Goal: Task Accomplishment & Management: Complete application form

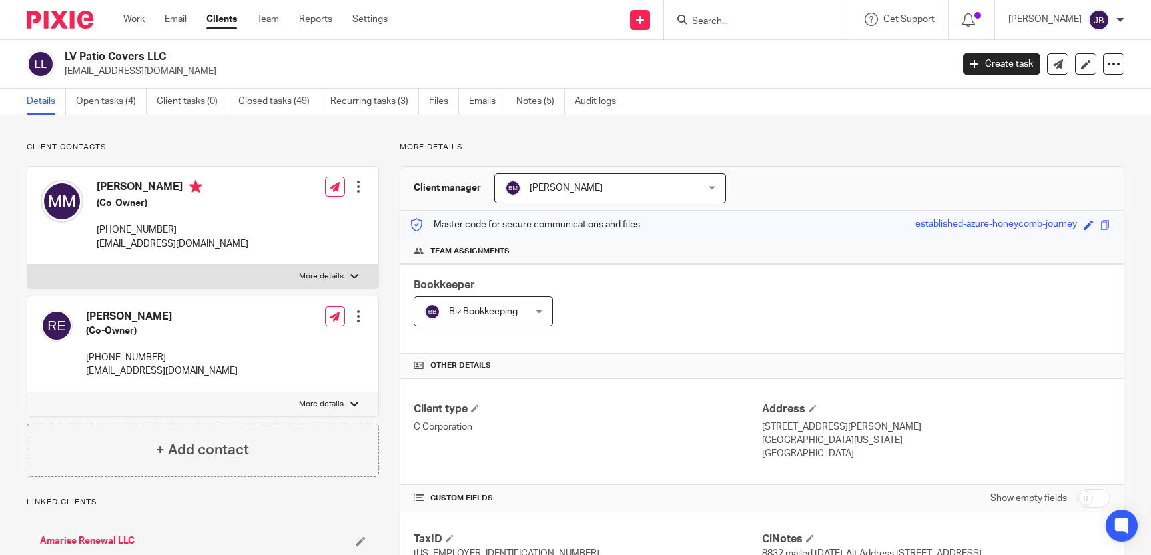
scroll to position [61, 0]
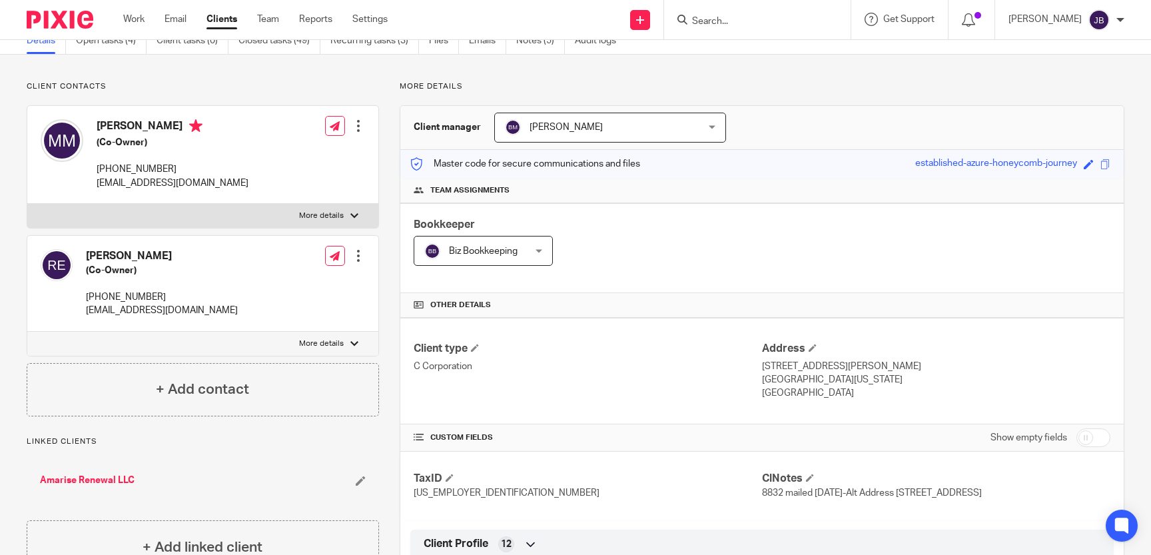
click at [725, 21] on input "Search" at bounding box center [751, 22] width 120 height 12
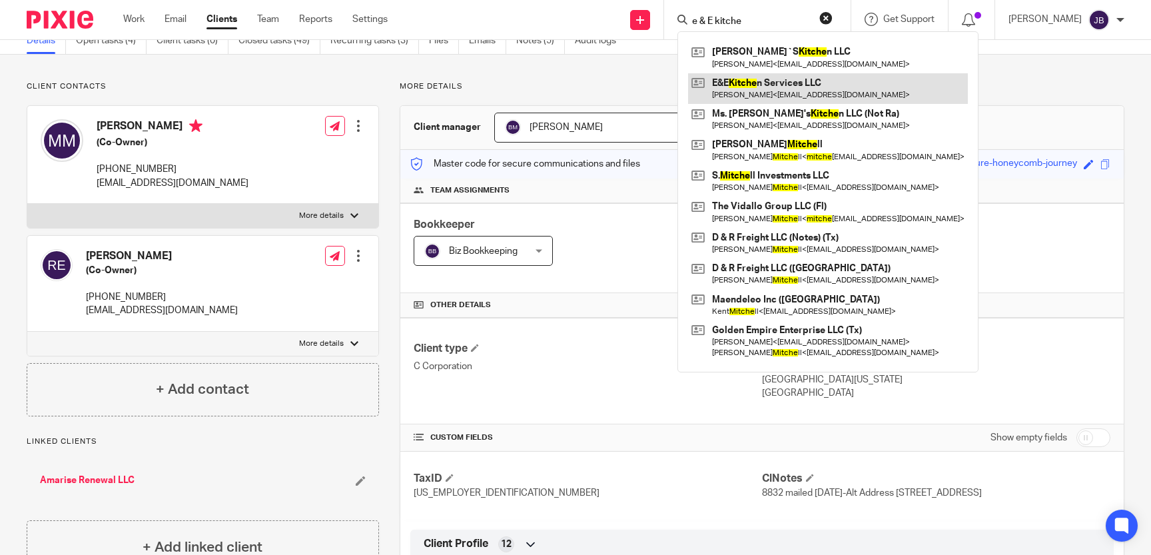
type input "e & E kitche"
click at [808, 80] on link at bounding box center [828, 88] width 280 height 31
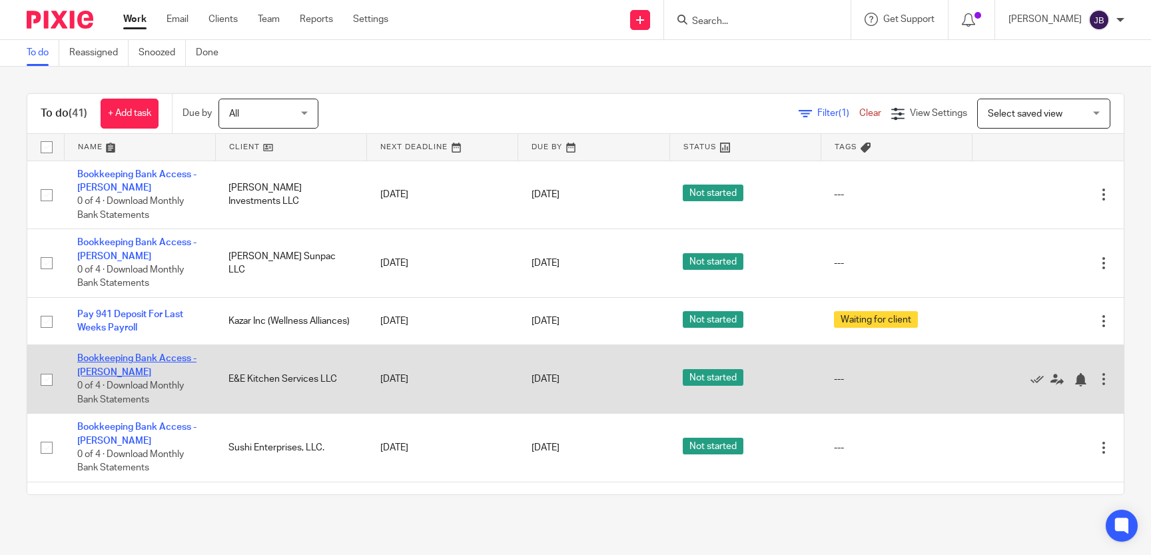
click at [175, 356] on link "Bookkeeping Bank Access - Juliet" at bounding box center [136, 365] width 119 height 23
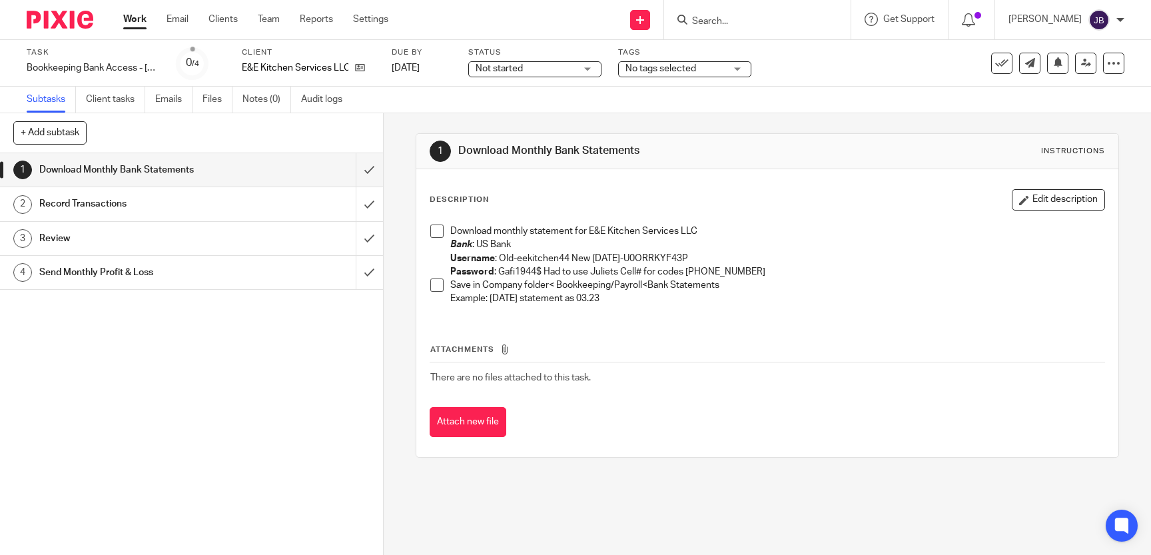
click at [435, 230] on span at bounding box center [436, 230] width 13 height 13
click at [438, 286] on span at bounding box center [436, 284] width 13 height 13
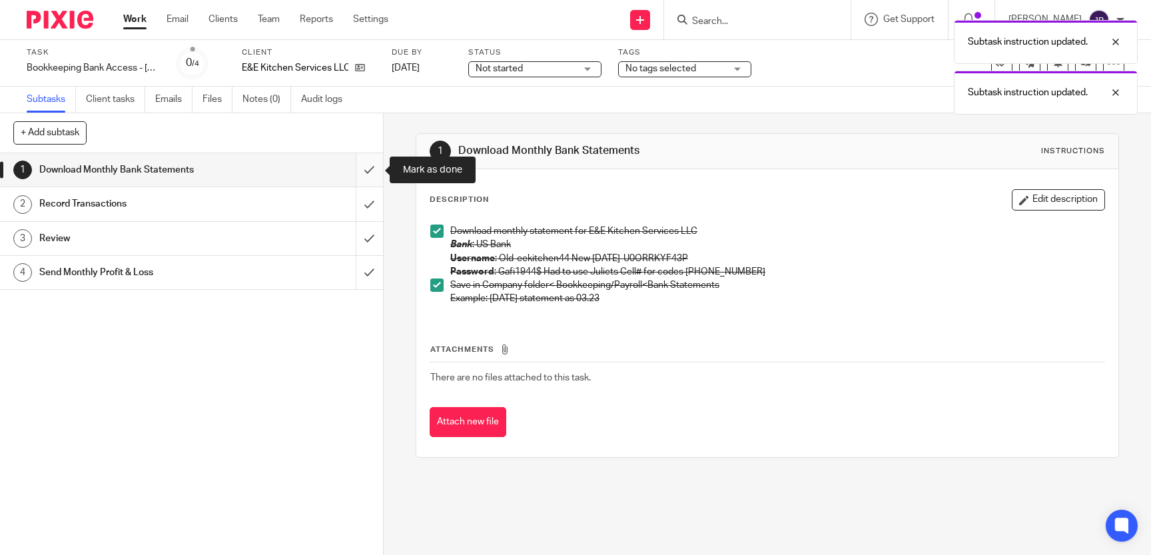
click at [361, 173] on input "submit" at bounding box center [191, 169] width 383 height 33
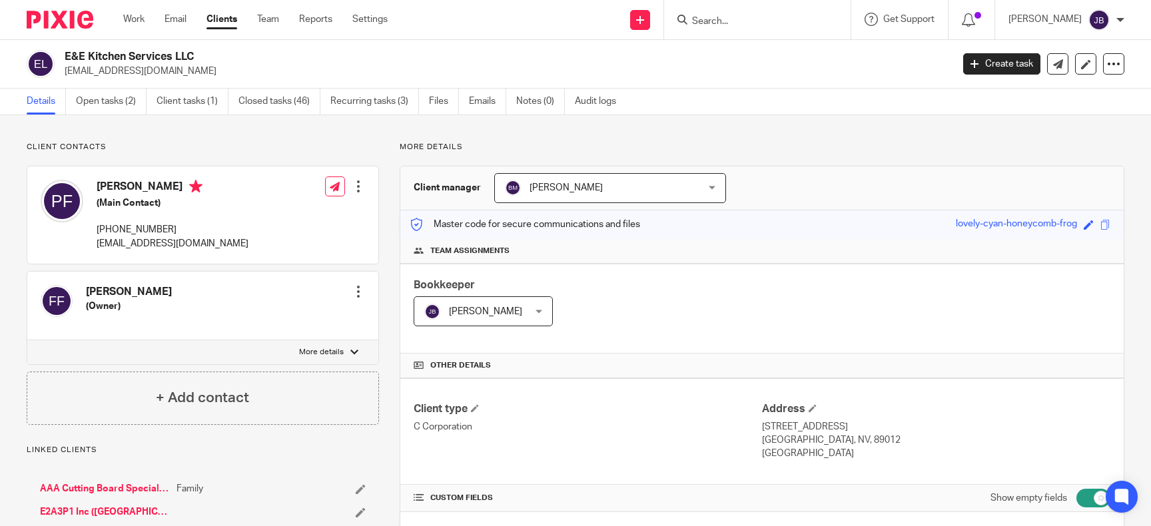
scroll to position [1223, 0]
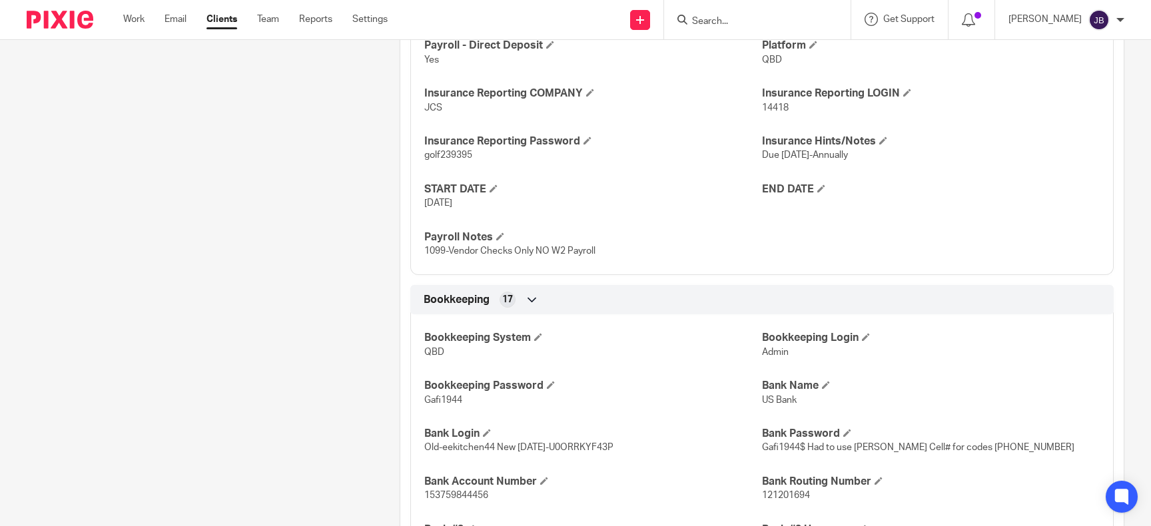
click at [751, 21] on input "Search" at bounding box center [751, 22] width 120 height 12
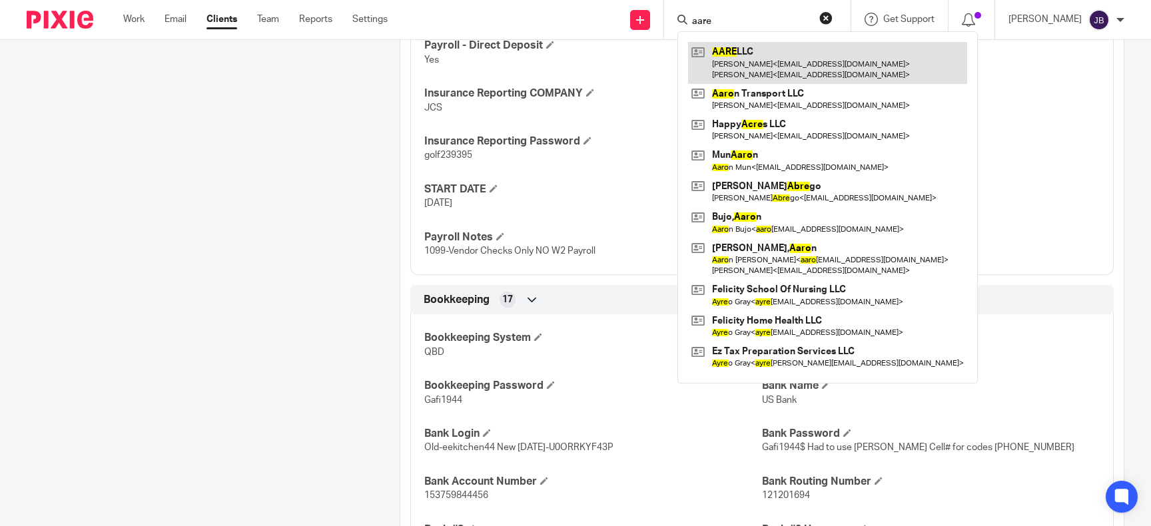
type input "aare"
click at [761, 69] on link at bounding box center [827, 62] width 279 height 41
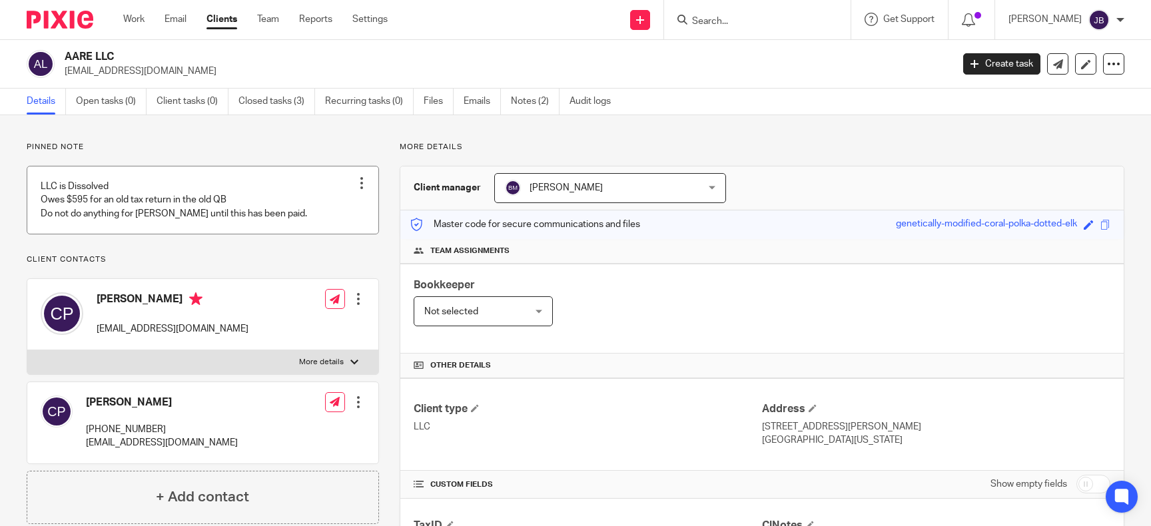
click at [364, 182] on div at bounding box center [361, 182] width 13 height 13
click at [322, 233] on span "Edit note" at bounding box center [337, 235] width 37 height 9
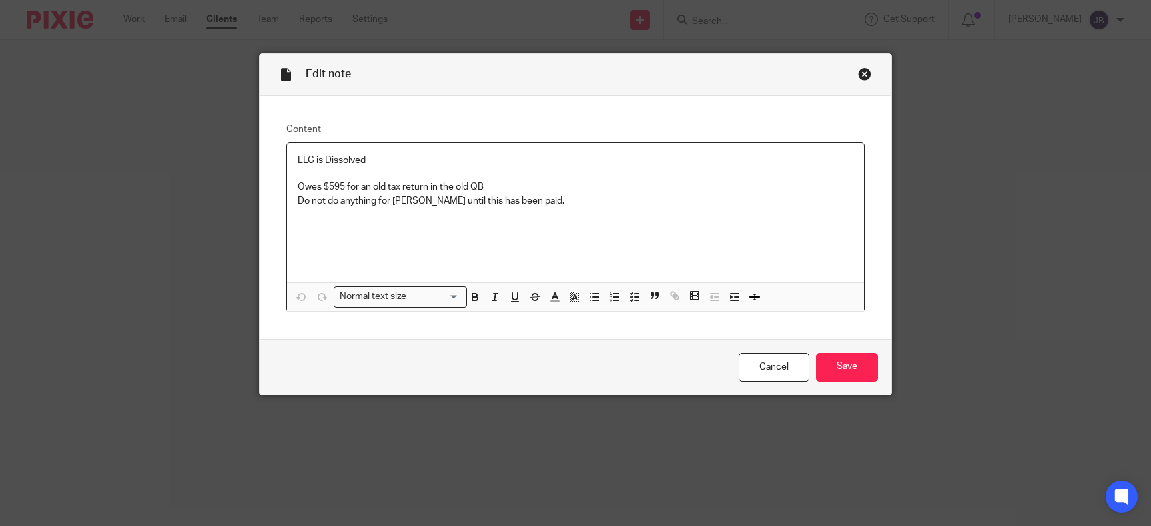
click at [593, 205] on p "Do not do anything for [PERSON_NAME] until this has been paid." at bounding box center [575, 200] width 555 height 13
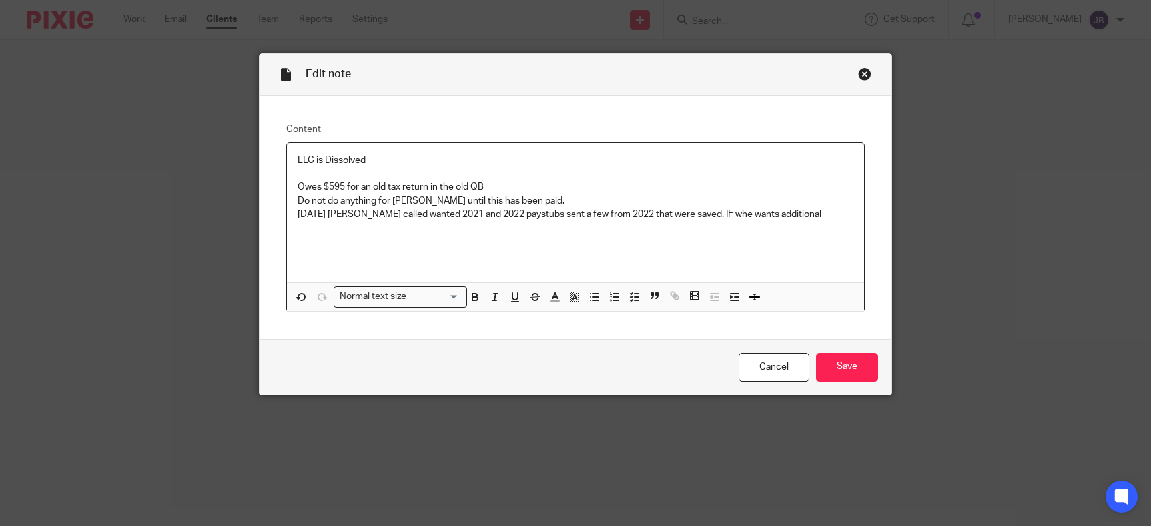
click at [715, 213] on p "09/16/25 Claudia called wanted 2021 and 2022 paystubs sent a few from 2022 that…" at bounding box center [575, 214] width 555 height 13
click at [705, 214] on p "09/16/25 Claudia called wanted 2021 and 2022 paystubs sent a few from 2022 that…" at bounding box center [575, 214] width 555 height 13
click at [811, 207] on p "Do not do anything for Claudia until this has been paid." at bounding box center [575, 200] width 555 height 13
click at [808, 218] on p "09/16/25 Claudia called wanted 2021 and 2022 paystubs sent a few from 2022 that…" at bounding box center [575, 214] width 555 height 13
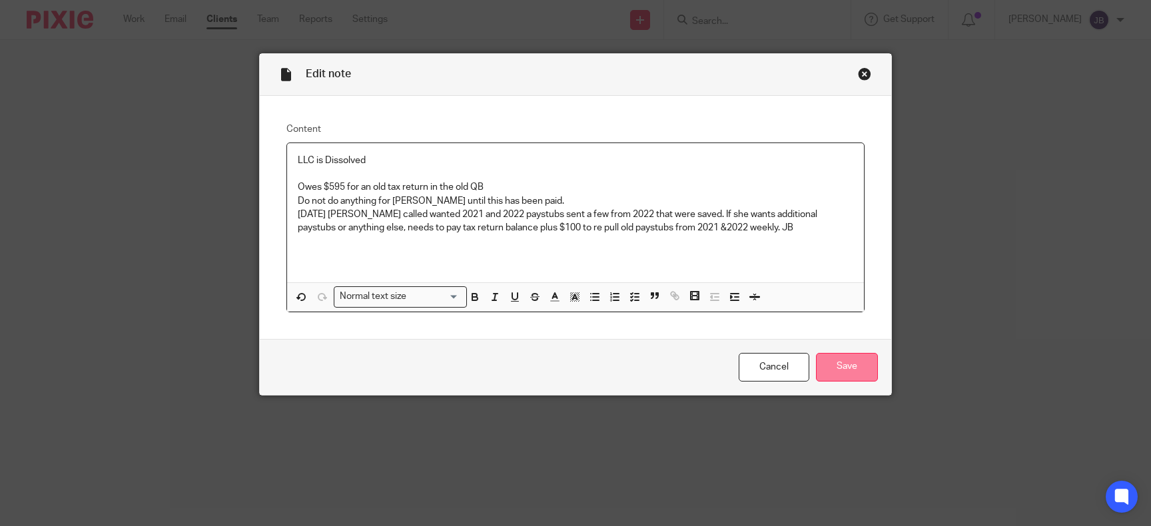
click at [842, 366] on input "Save" at bounding box center [847, 367] width 62 height 29
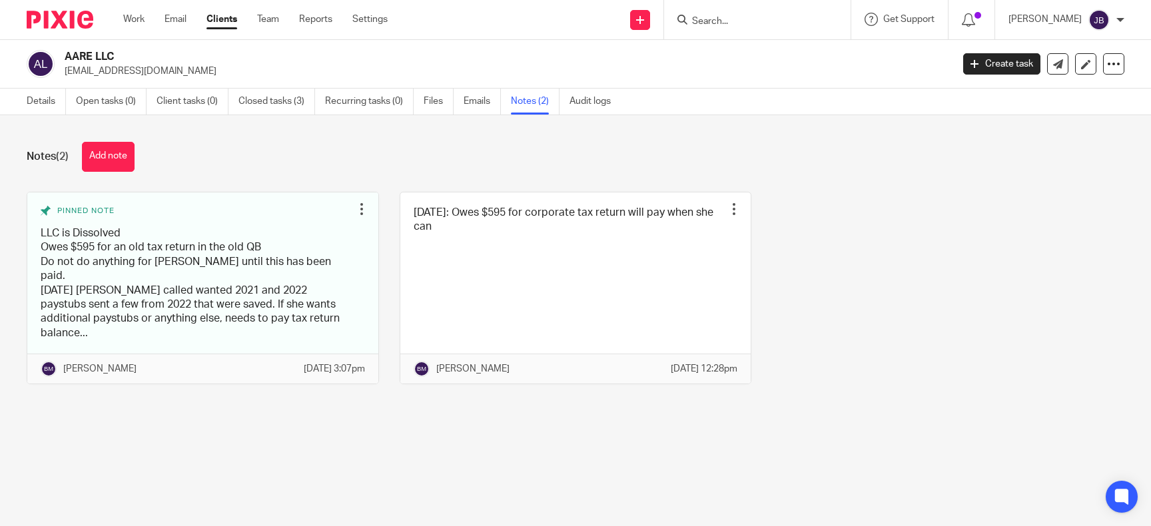
click at [774, 25] on input "Search" at bounding box center [751, 22] width 120 height 12
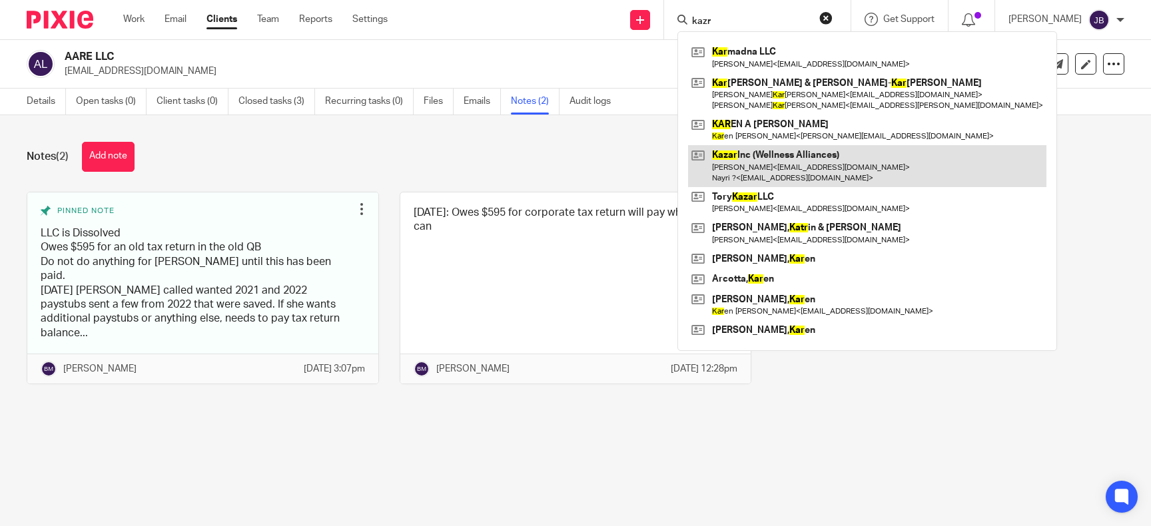
type input "kazr"
click at [817, 176] on link at bounding box center [867, 165] width 358 height 41
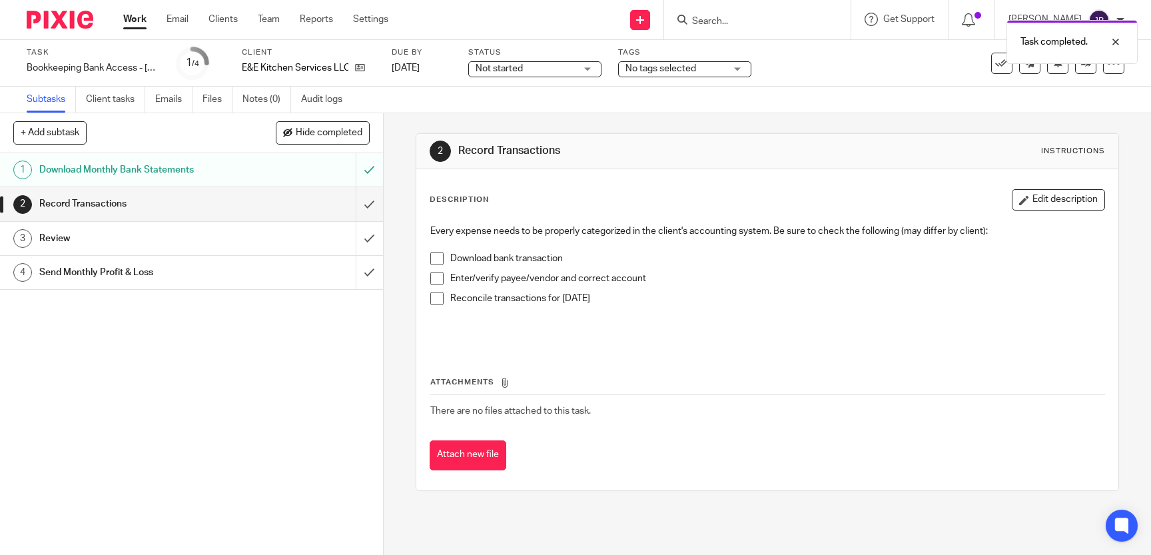
click at [431, 254] on span at bounding box center [436, 258] width 13 height 13
click at [436, 279] on span at bounding box center [436, 278] width 13 height 13
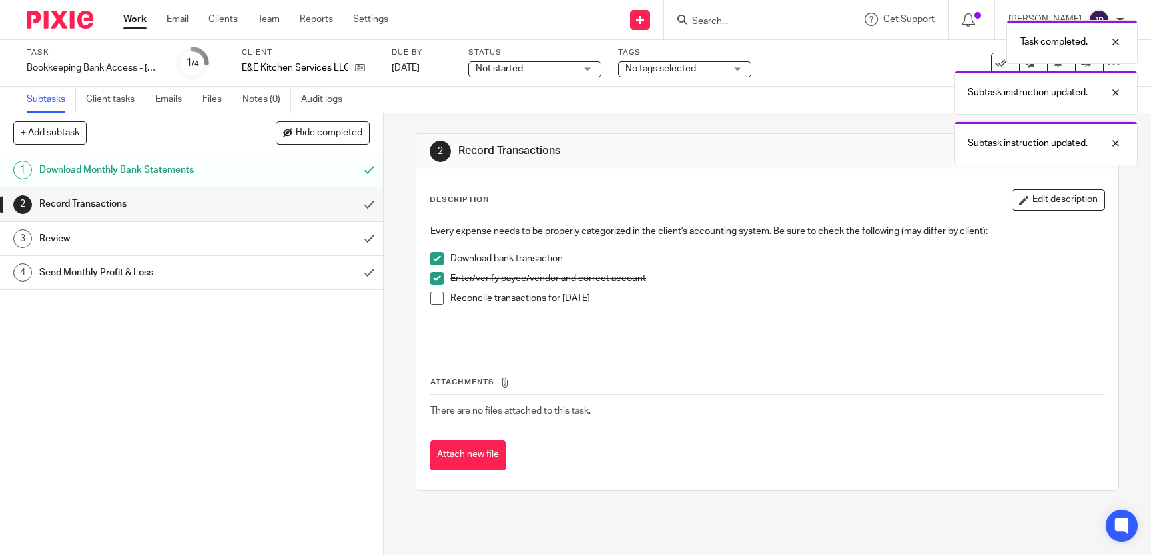
click at [440, 297] on span at bounding box center [436, 298] width 13 height 13
click at [440, 298] on span at bounding box center [436, 298] width 13 height 13
click at [1056, 195] on button "Edit description" at bounding box center [1058, 199] width 93 height 21
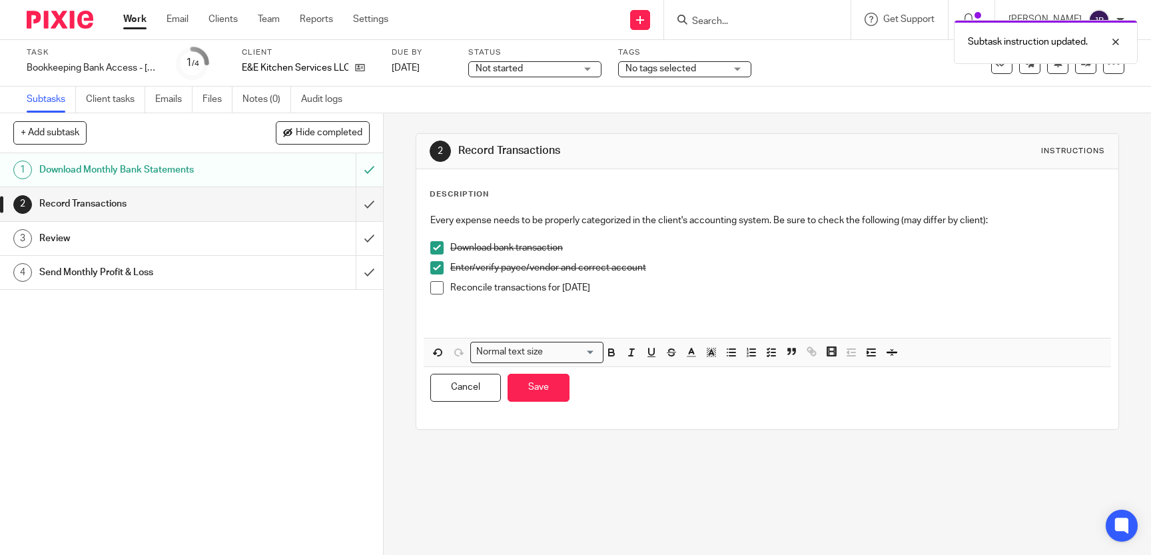
click at [608, 286] on p "Reconcile transactions for [DATE]" at bounding box center [777, 287] width 654 height 13
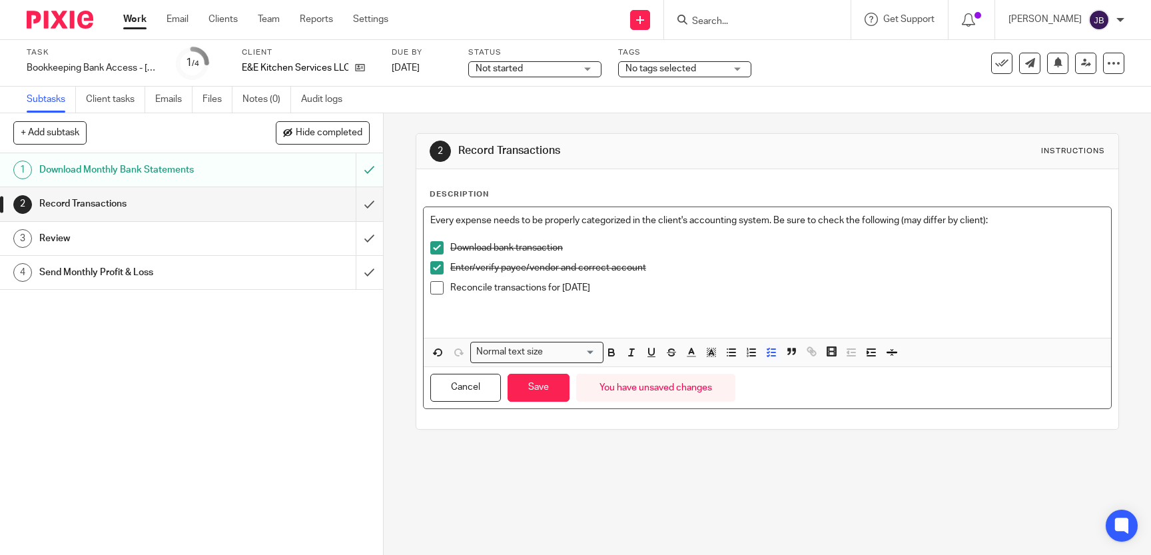
click at [749, 264] on p "Enter/verify payee/vendor and correct account" at bounding box center [777, 267] width 654 height 13
click at [441, 292] on span at bounding box center [436, 287] width 13 height 13
click at [365, 212] on input "submit" at bounding box center [191, 203] width 383 height 33
click at [735, 293] on p "Reconcile transactions for [DATE]" at bounding box center [777, 287] width 654 height 13
click at [290, 206] on div "Record Transactions" at bounding box center [190, 204] width 303 height 20
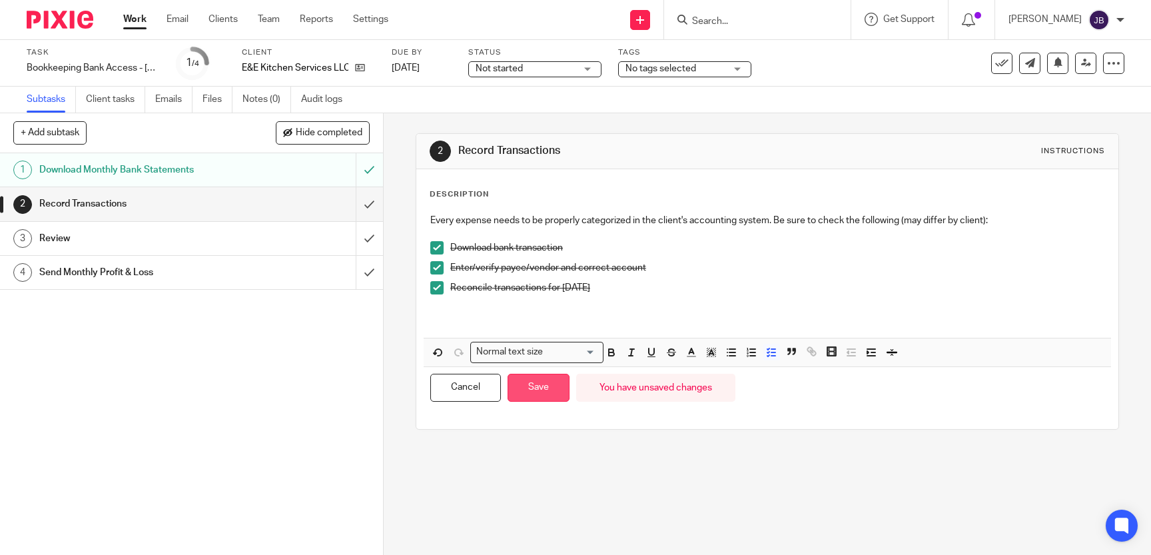
click at [533, 390] on button "Save" at bounding box center [538, 388] width 62 height 29
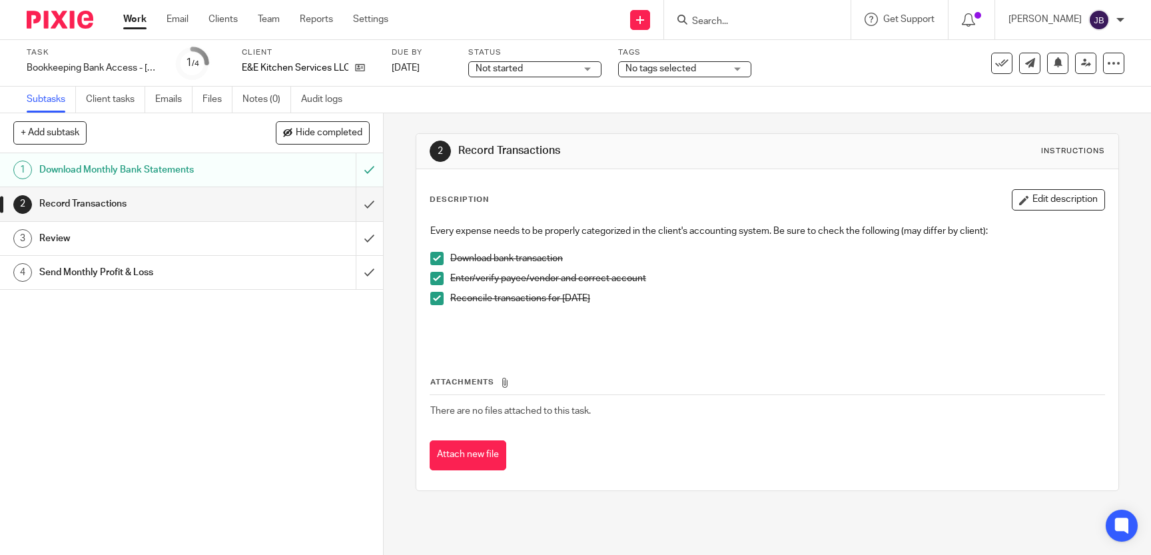
click at [296, 242] on div "Review" at bounding box center [190, 238] width 303 height 20
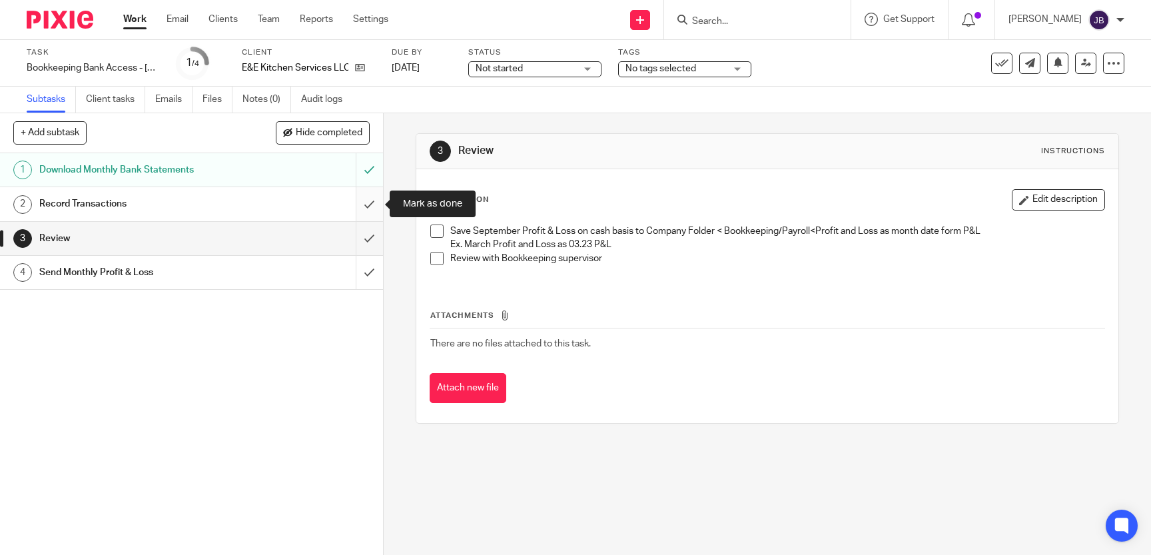
click at [366, 206] on input "submit" at bounding box center [191, 203] width 383 height 33
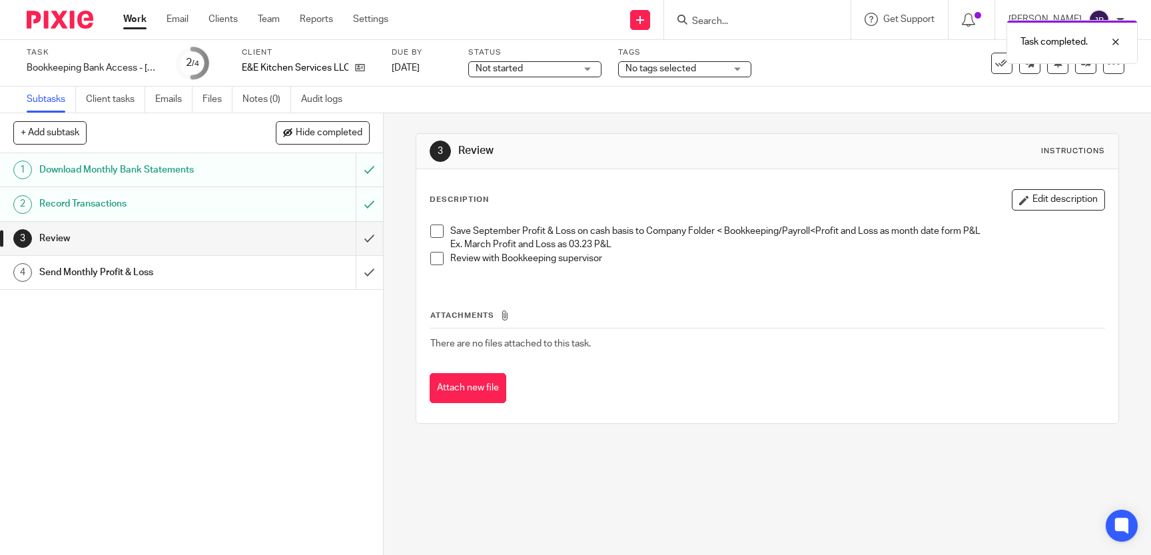
click at [441, 230] on span at bounding box center [436, 230] width 13 height 13
click at [437, 259] on span at bounding box center [436, 258] width 13 height 13
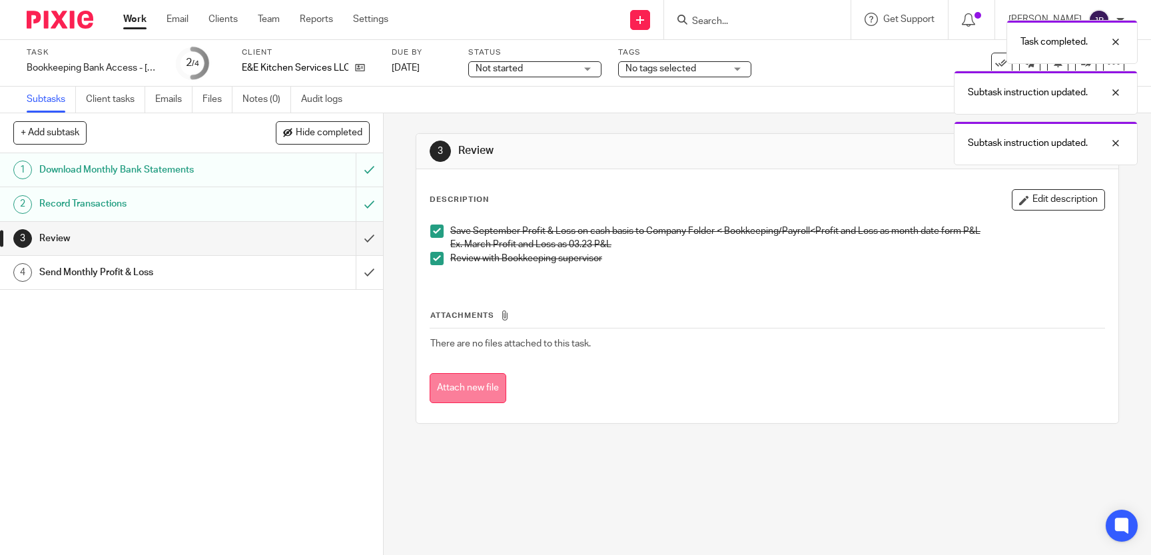
click at [470, 388] on button "Attach new file" at bounding box center [468, 388] width 77 height 30
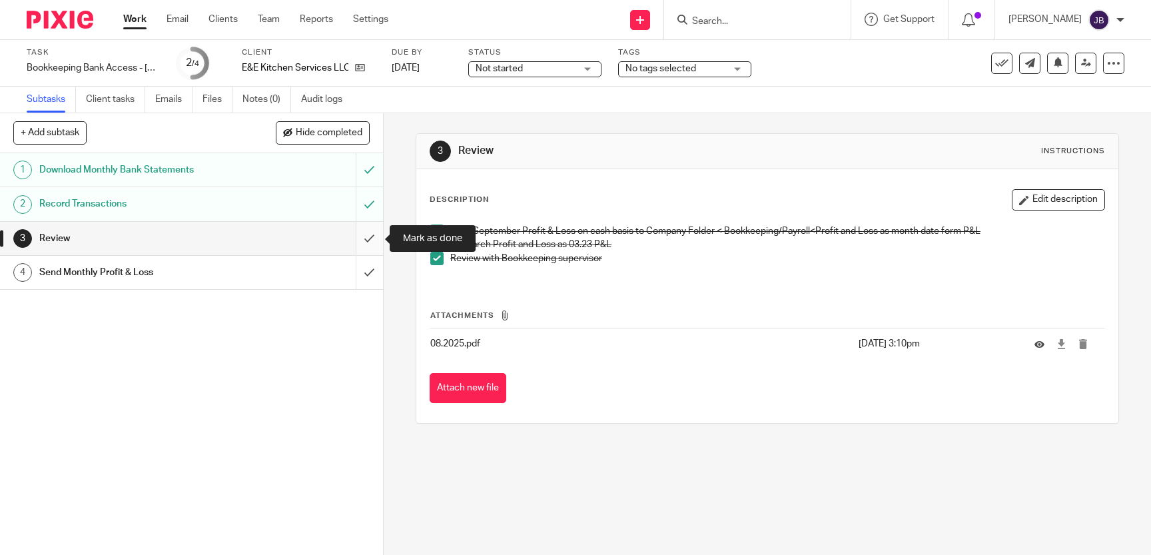
click at [362, 242] on input "submit" at bounding box center [191, 238] width 383 height 33
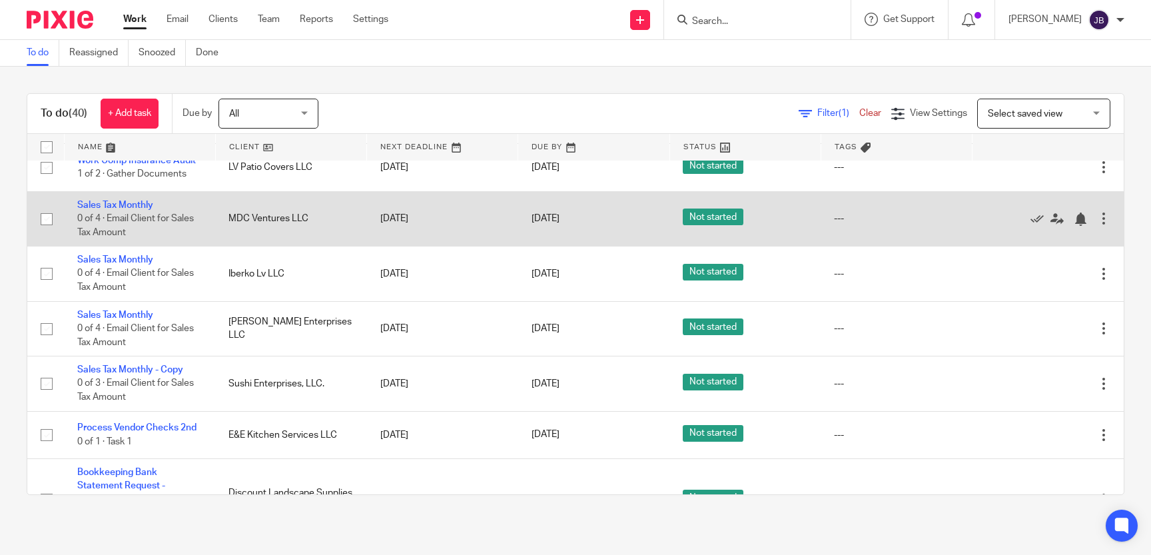
scroll to position [324, 0]
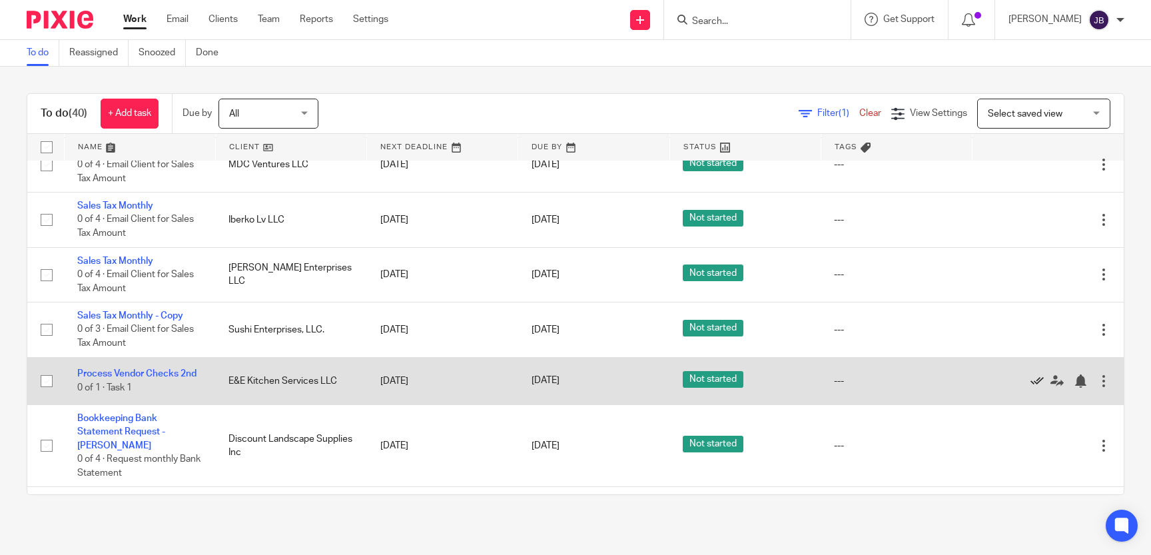
click at [1036, 381] on icon at bounding box center [1036, 380] width 13 height 13
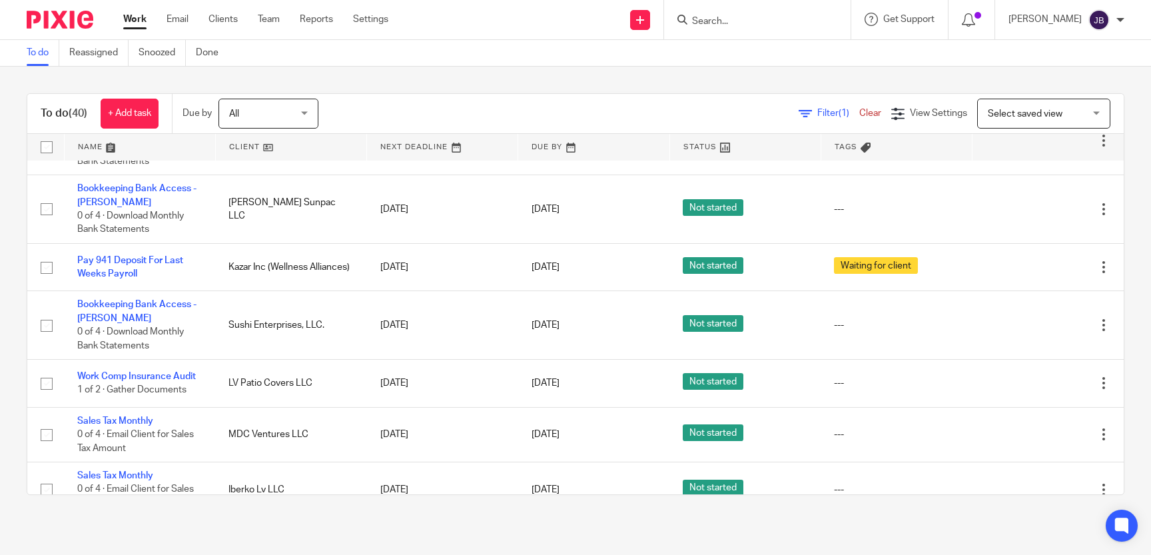
scroll to position [0, 0]
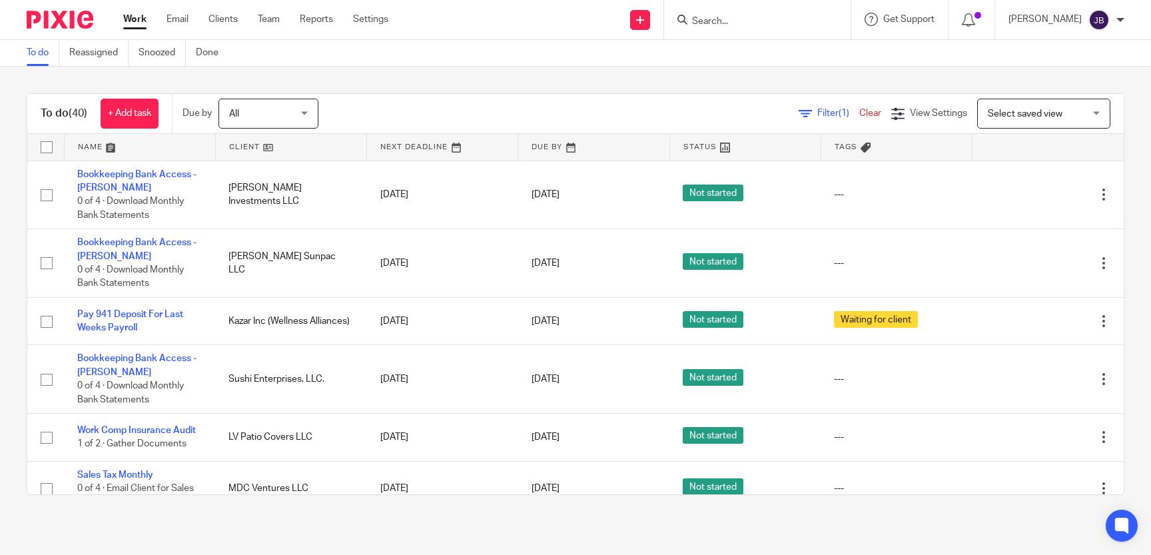
click at [438, 19] on div "Send new email Create task Add client Request signature Get Support Contact Sup…" at bounding box center [779, 19] width 743 height 39
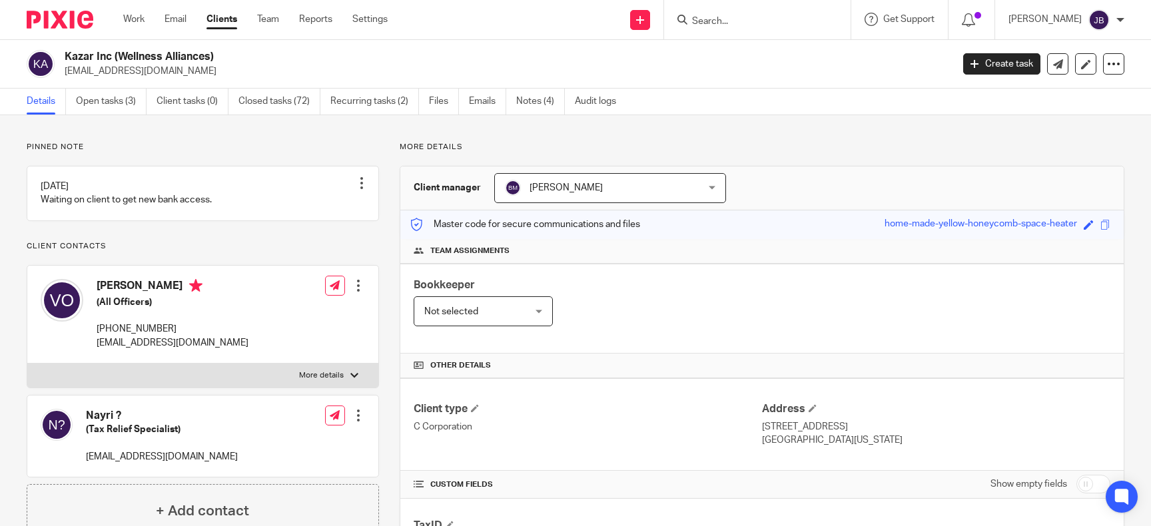
click at [1089, 484] on input "checkbox" at bounding box center [1093, 484] width 34 height 19
checkbox input "true"
click at [739, 25] on input "Search" at bounding box center [751, 22] width 120 height 12
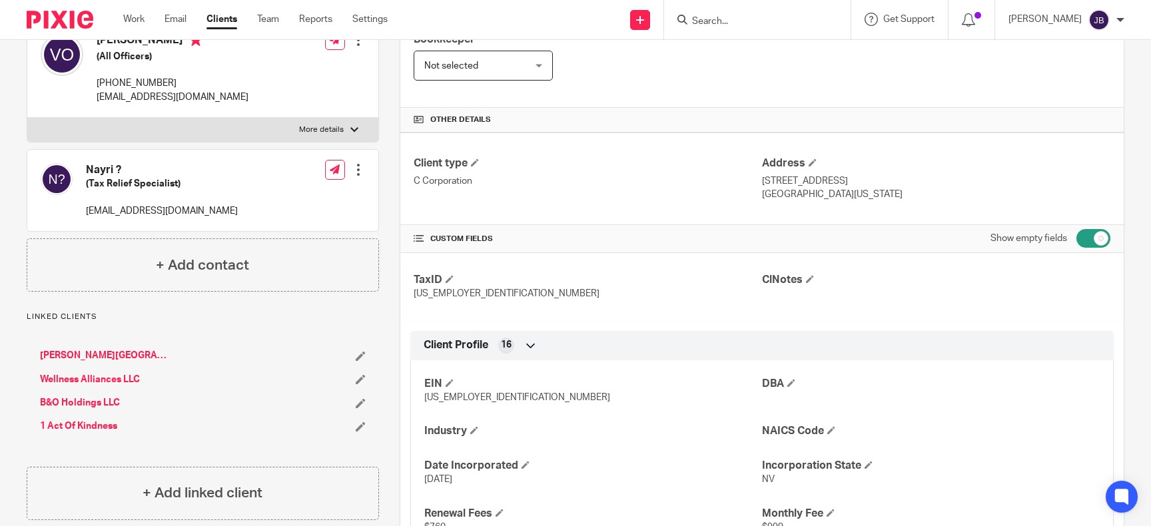
scroll to position [62, 0]
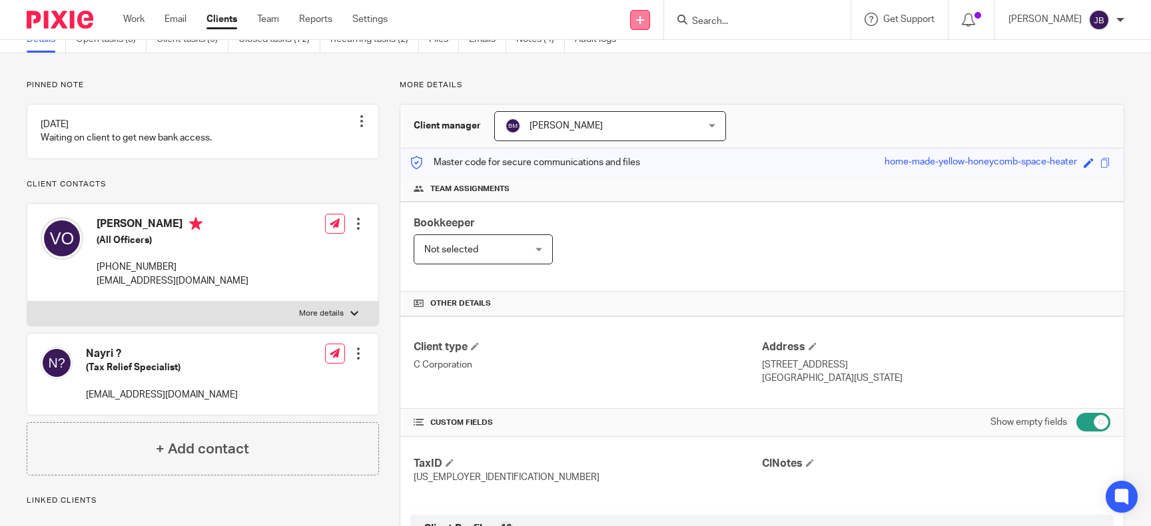
click at [644, 21] on icon at bounding box center [640, 20] width 8 height 8
click at [649, 81] on link "Create task" at bounding box center [665, 81] width 93 height 19
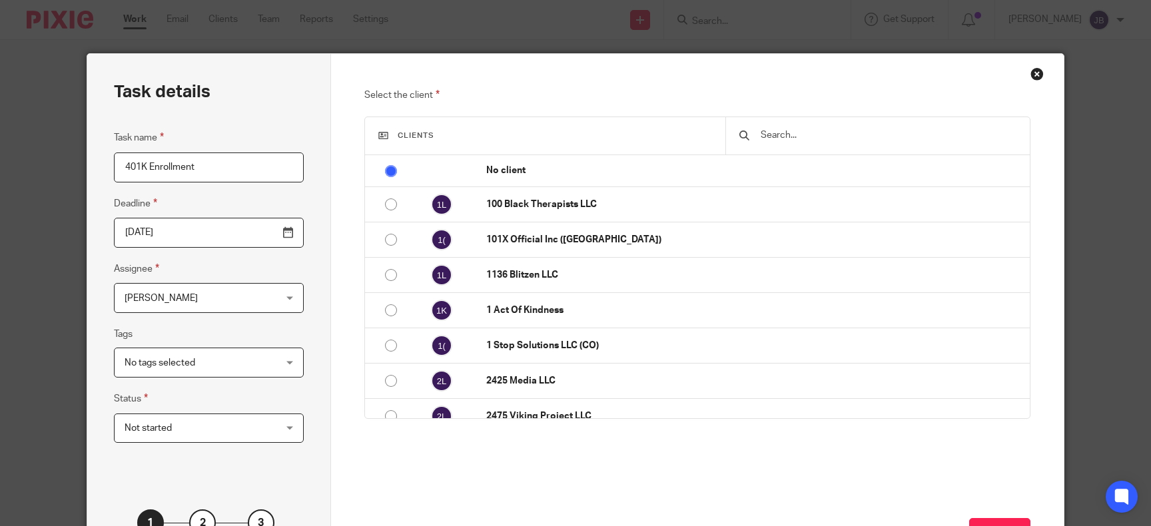
type input "401K Enrollment"
click at [784, 133] on input "text" at bounding box center [888, 135] width 258 height 15
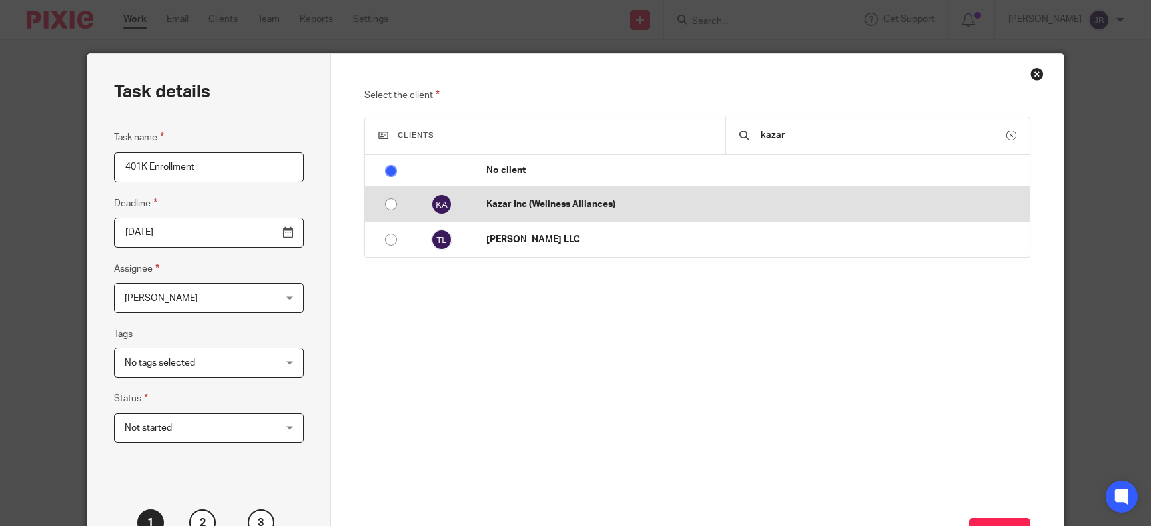
type input "kazar"
click at [393, 204] on input "radio" at bounding box center [390, 204] width 25 height 25
radio input "false"
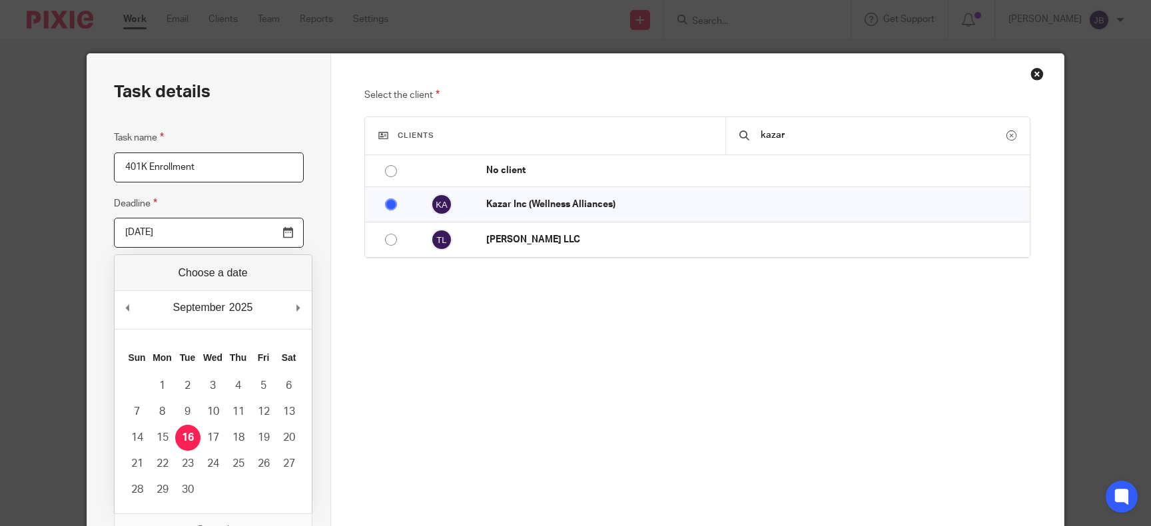
click at [291, 234] on input "2025-09-16" at bounding box center [209, 233] width 190 height 30
type input "2025-10-03"
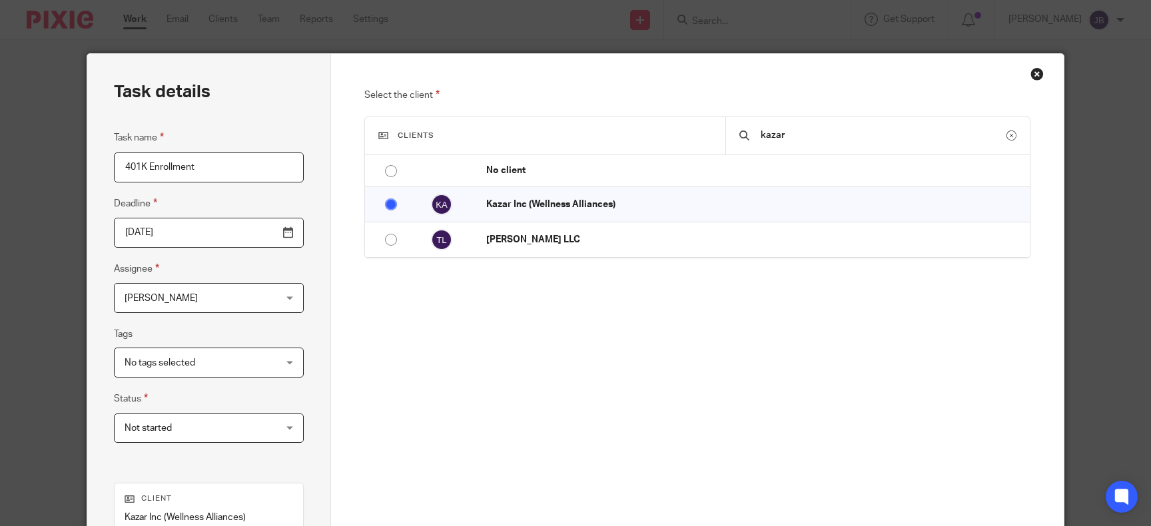
scroll to position [216, 0]
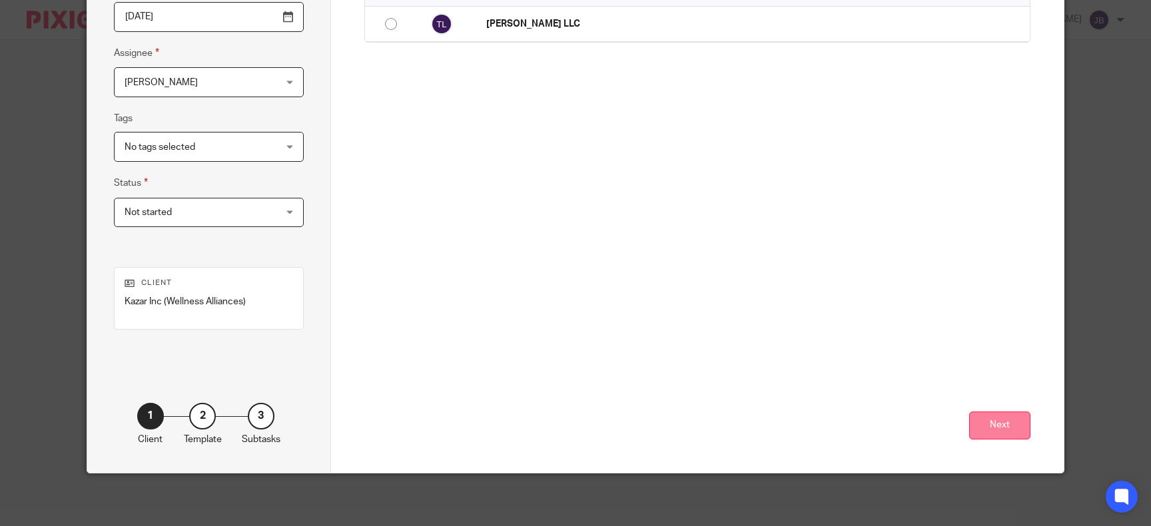
click at [1001, 429] on button "Next" at bounding box center [999, 426] width 61 height 29
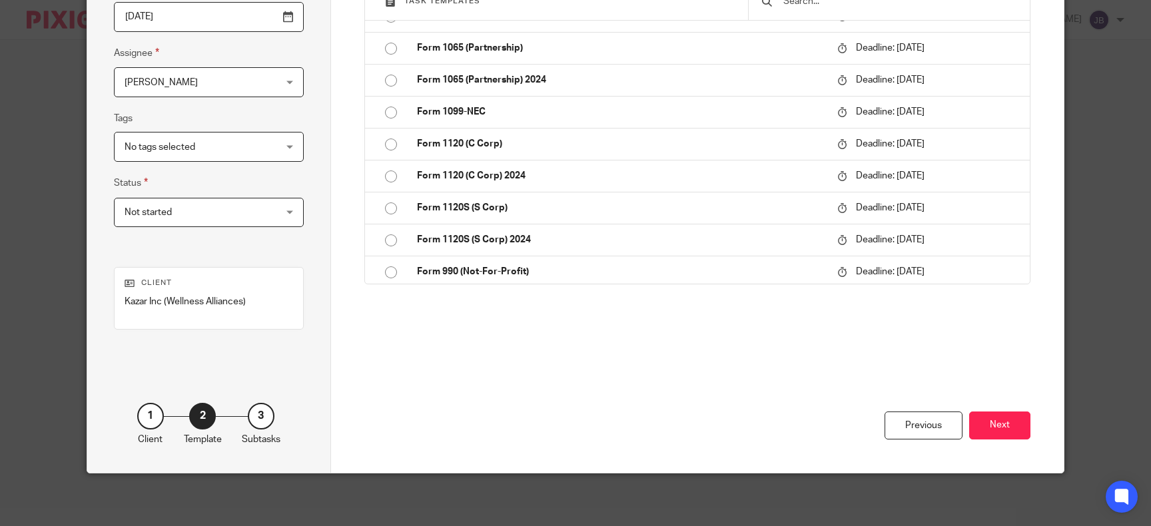
scroll to position [1285, 0]
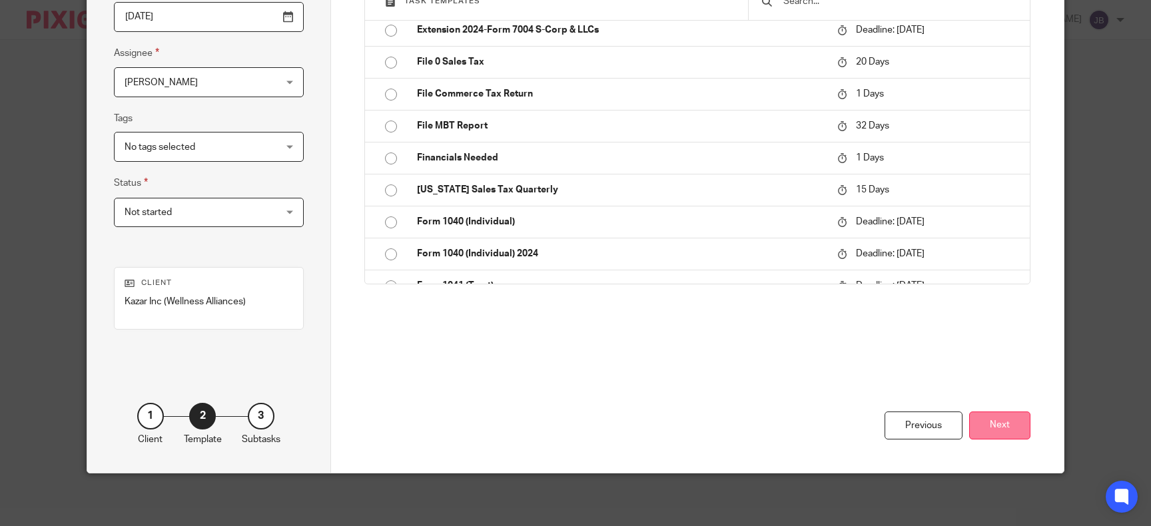
click at [1010, 428] on button "Next" at bounding box center [999, 426] width 61 height 29
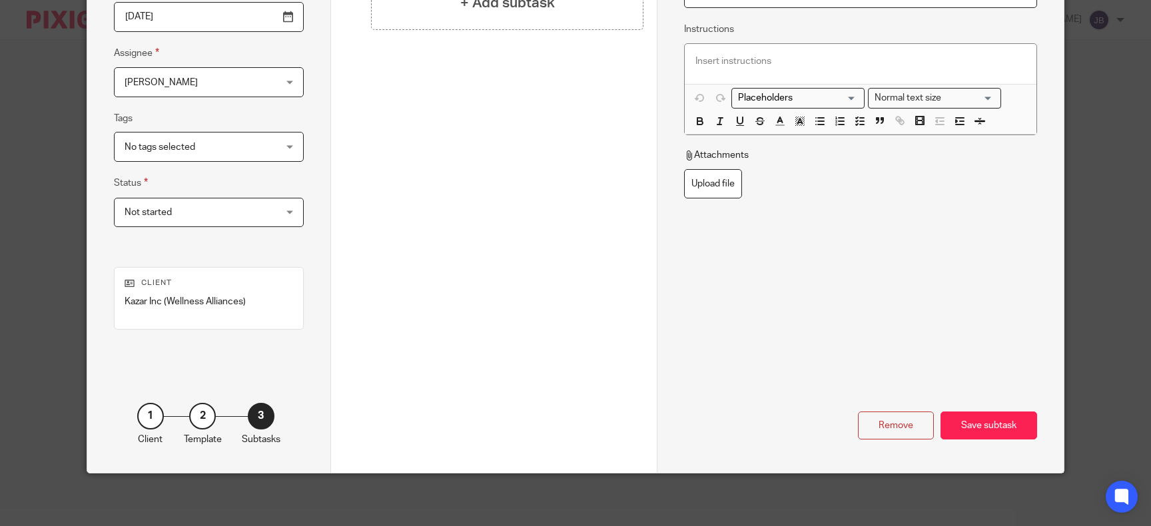
scroll to position [0, 0]
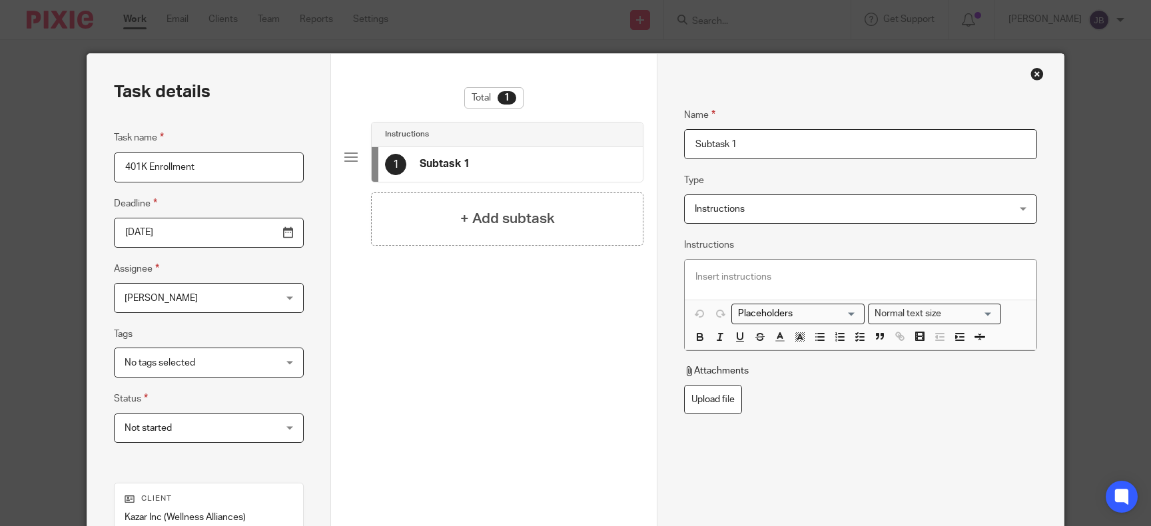
drag, startPoint x: 775, startPoint y: 148, endPoint x: 482, endPoint y: 160, distance: 293.3
click at [684, 159] on input "Subtask 1" at bounding box center [860, 144] width 353 height 30
type input "Set Up 401K for Employees Enrolled"
click at [710, 287] on div at bounding box center [861, 280] width 352 height 40
click at [715, 280] on p "Voys says" at bounding box center [860, 276] width 330 height 13
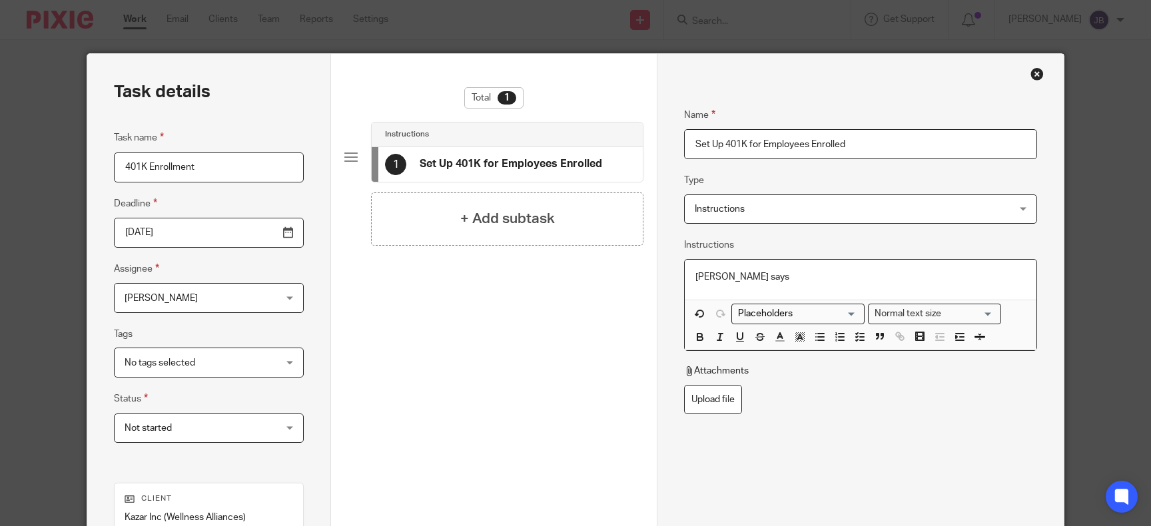
click at [801, 280] on p "Voya says" at bounding box center [860, 276] width 330 height 13
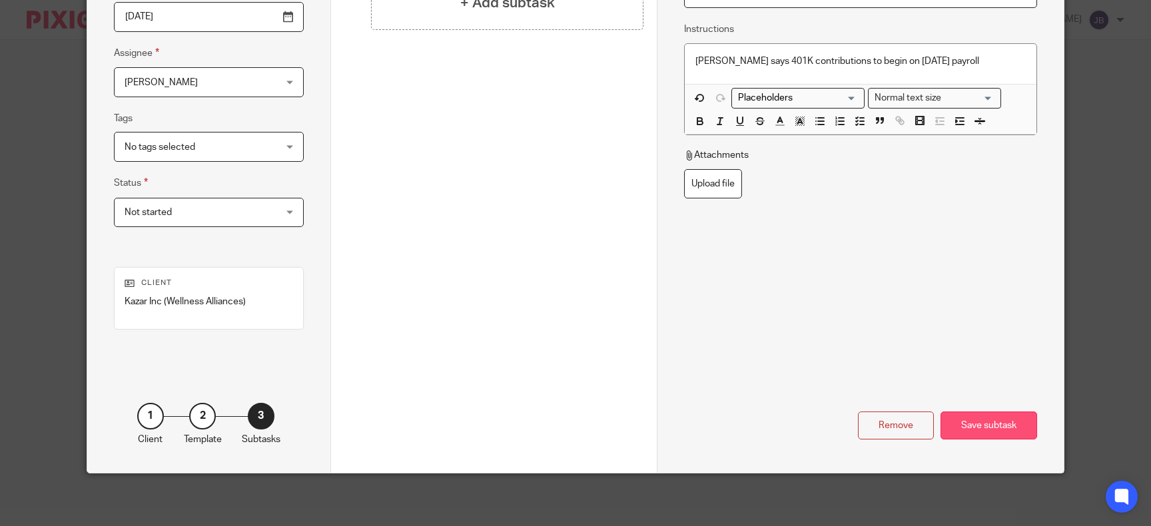
click at [964, 419] on div "Save subtask" at bounding box center [988, 426] width 97 height 29
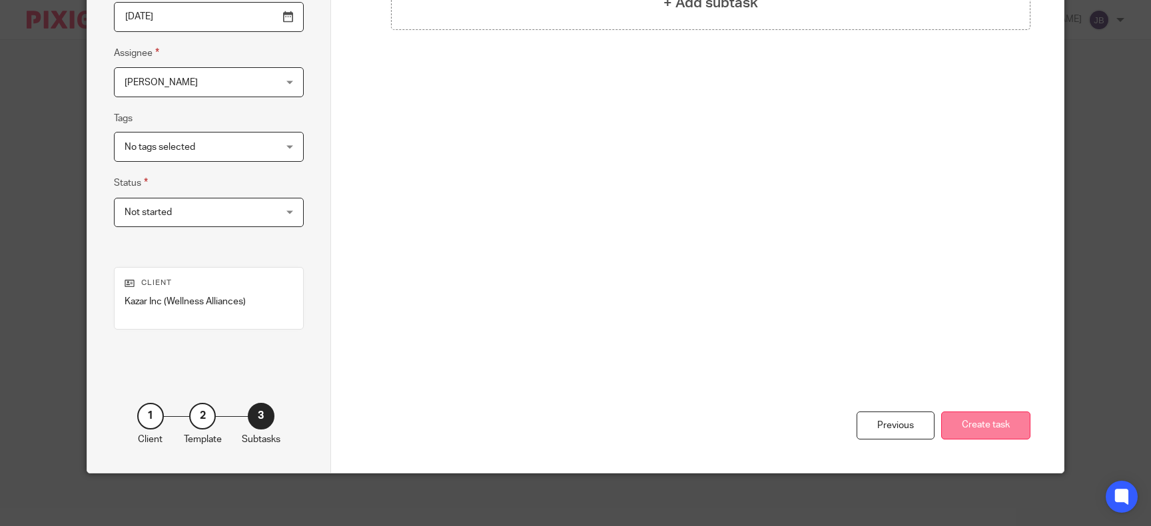
click at [986, 424] on button "Create task" at bounding box center [985, 426] width 89 height 29
